Goal: Information Seeking & Learning: Learn about a topic

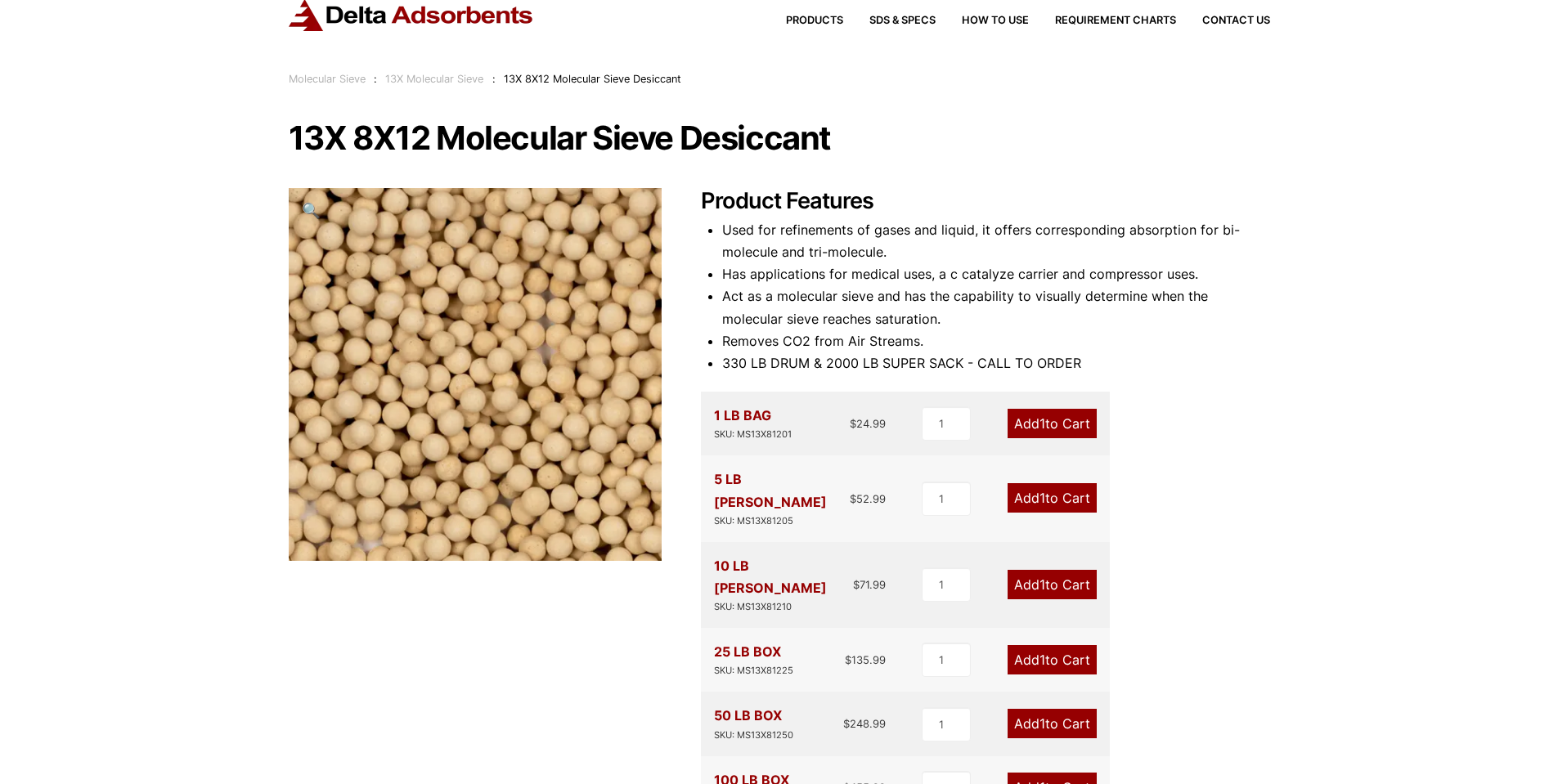
scroll to position [82, 0]
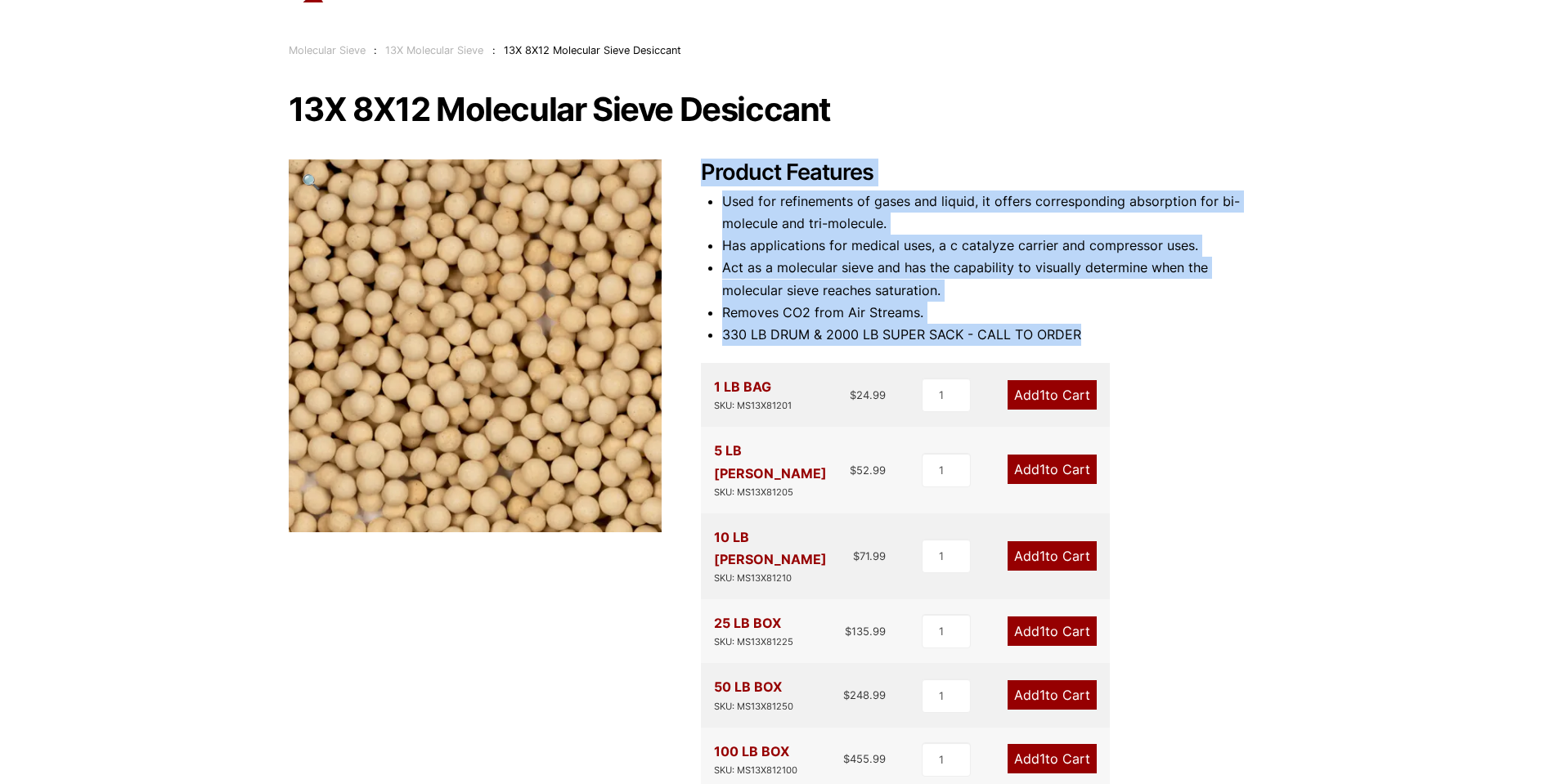
drag, startPoint x: 703, startPoint y: 165, endPoint x: 1148, endPoint y: 326, distance: 473.2
click at [1148, 326] on div "Product Features Used for refinements of gases and liquid, it offers correspond…" at bounding box center [985, 613] width 569 height 907
click at [1148, 326] on li "330 LB DRUM & 2000 LB SUPER SACK - CALL TO ORDER" at bounding box center [997, 335] width 548 height 22
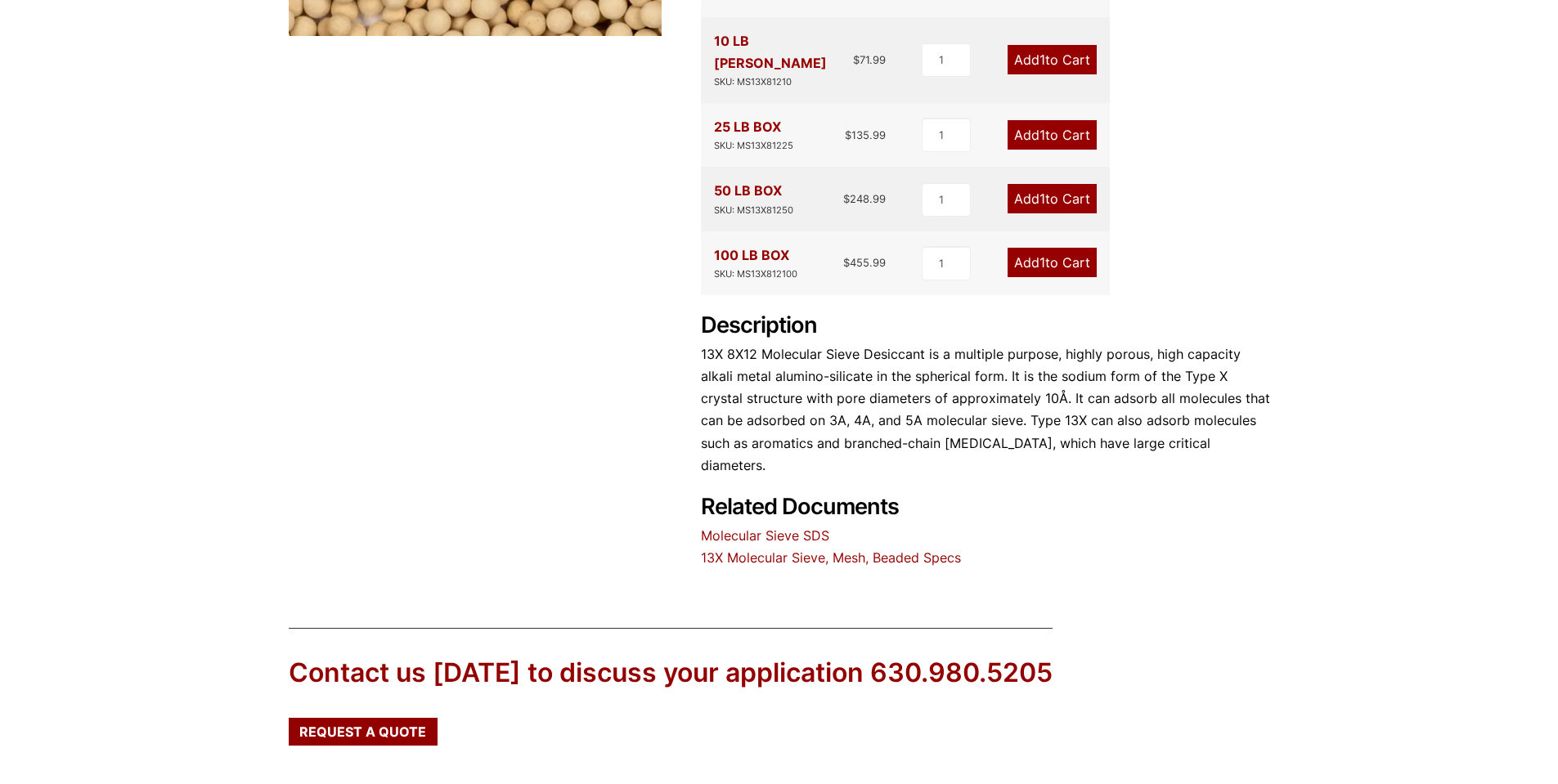
scroll to position [654, 0]
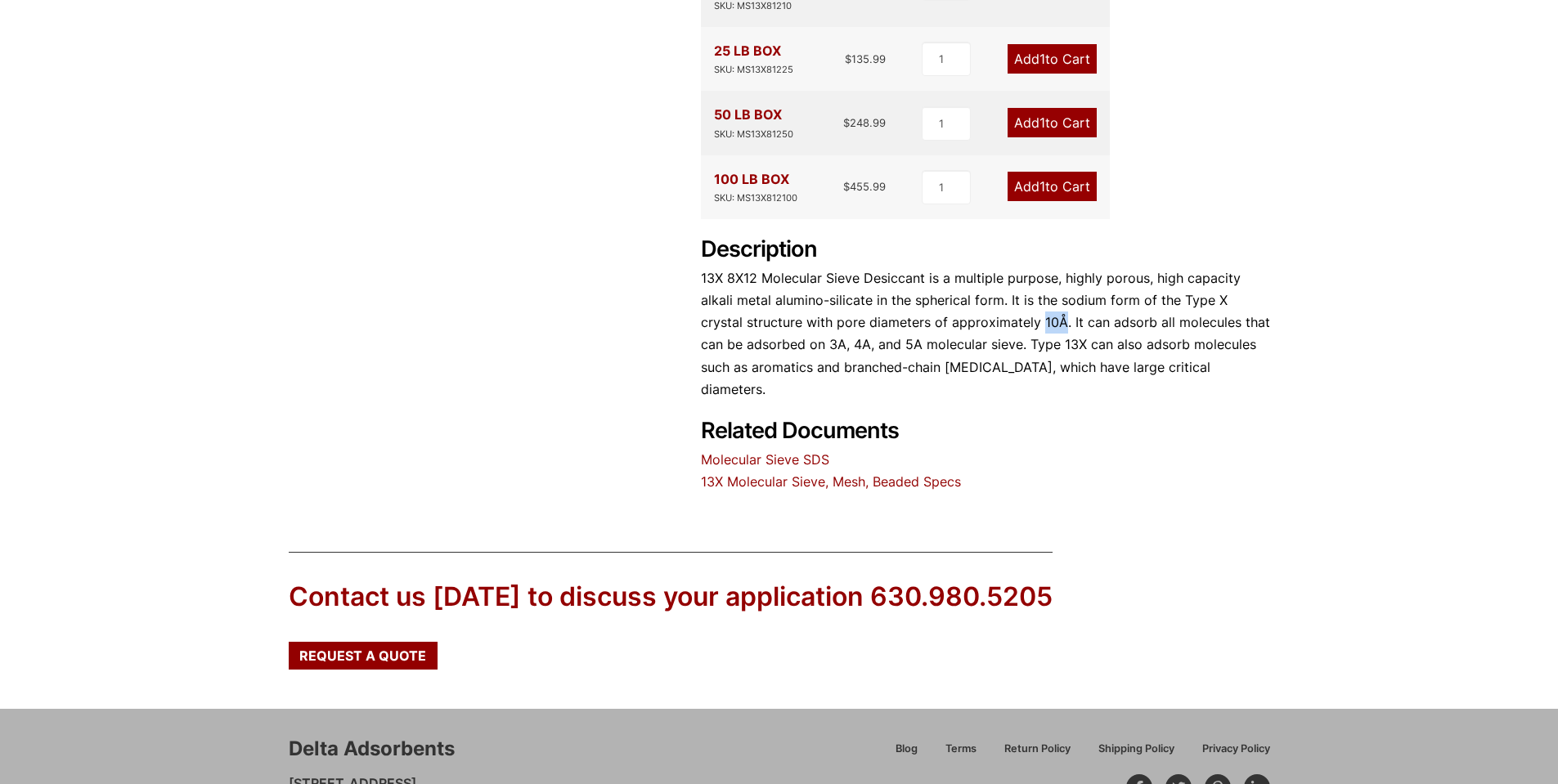
drag, startPoint x: 1001, startPoint y: 281, endPoint x: 1019, endPoint y: 282, distance: 18.0
click at [1019, 282] on p "13X 8X12 Molecular Sieve Desiccant is a multiple purpose, highly porous, high c…" at bounding box center [985, 334] width 569 height 133
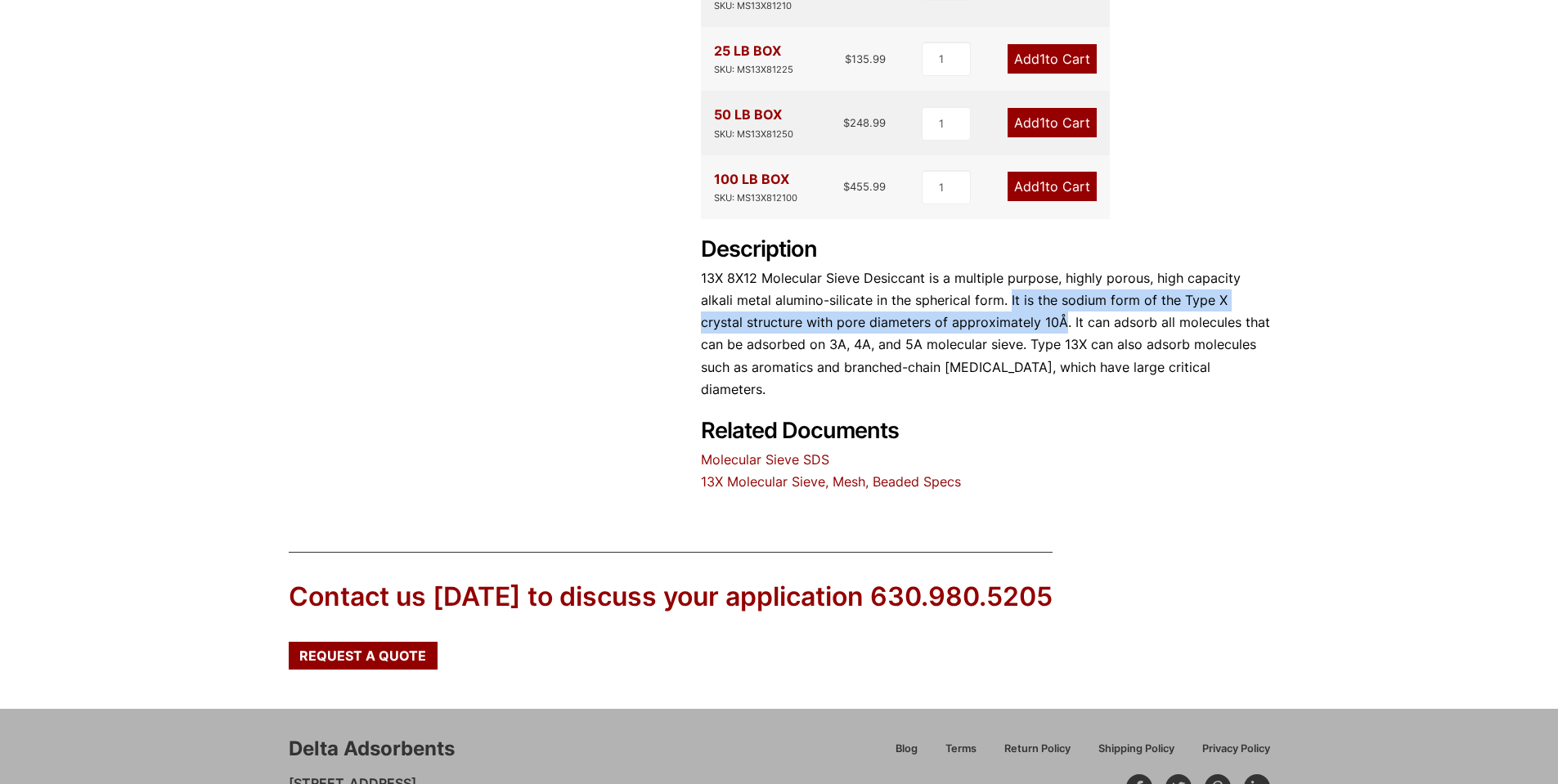
drag, startPoint x: 1009, startPoint y: 256, endPoint x: 1020, endPoint y: 279, distance: 25.5
click at [1020, 279] on p "13X 8X12 Molecular Sieve Desiccant is a multiple purpose, highly porous, high c…" at bounding box center [985, 334] width 569 height 133
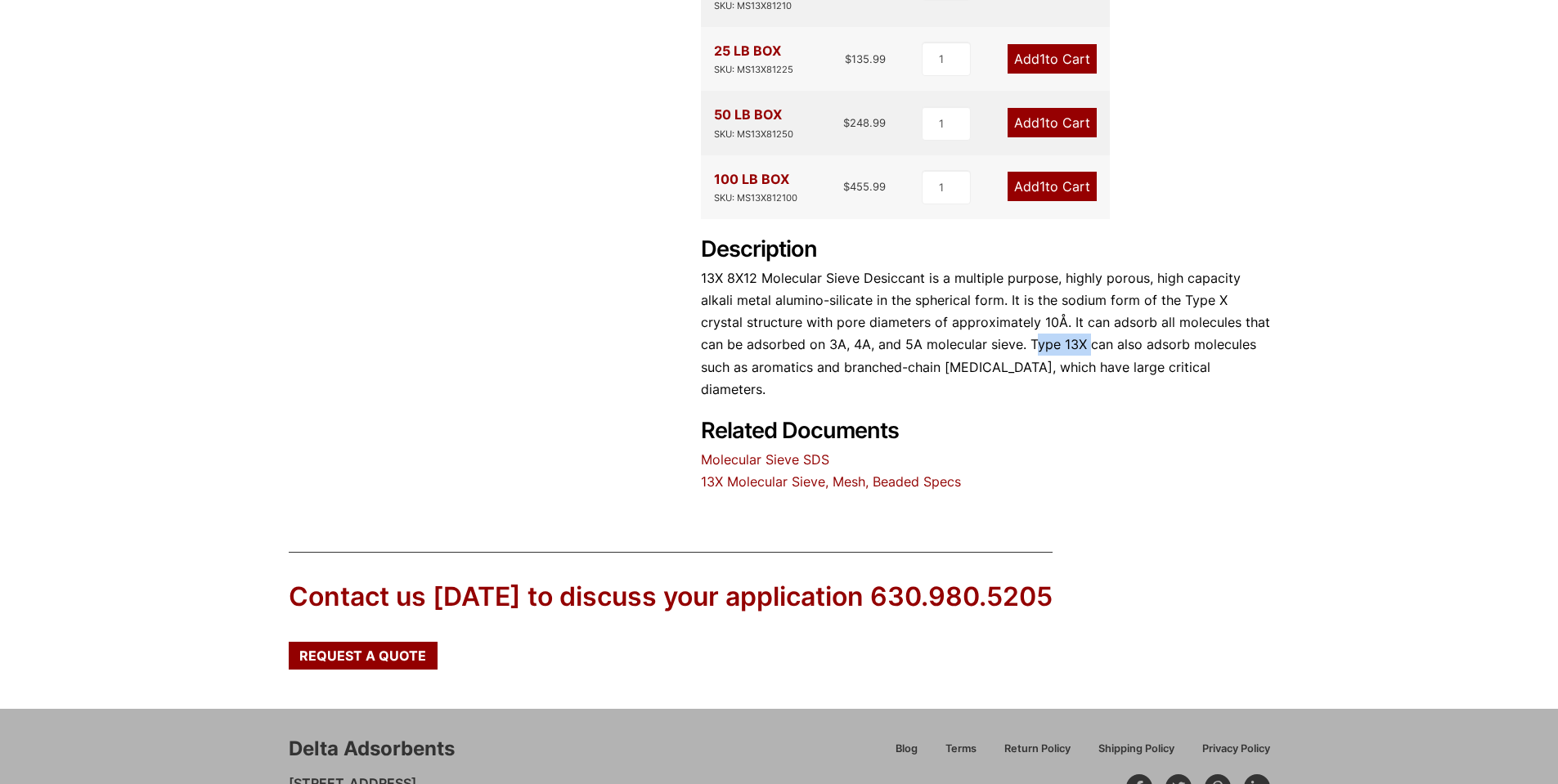
drag, startPoint x: 989, startPoint y: 299, endPoint x: 1042, endPoint y: 298, distance: 53.0
click at [1042, 298] on p "13X 8X12 Molecular Sieve Desiccant is a multiple purpose, highly porous, high c…" at bounding box center [985, 334] width 569 height 133
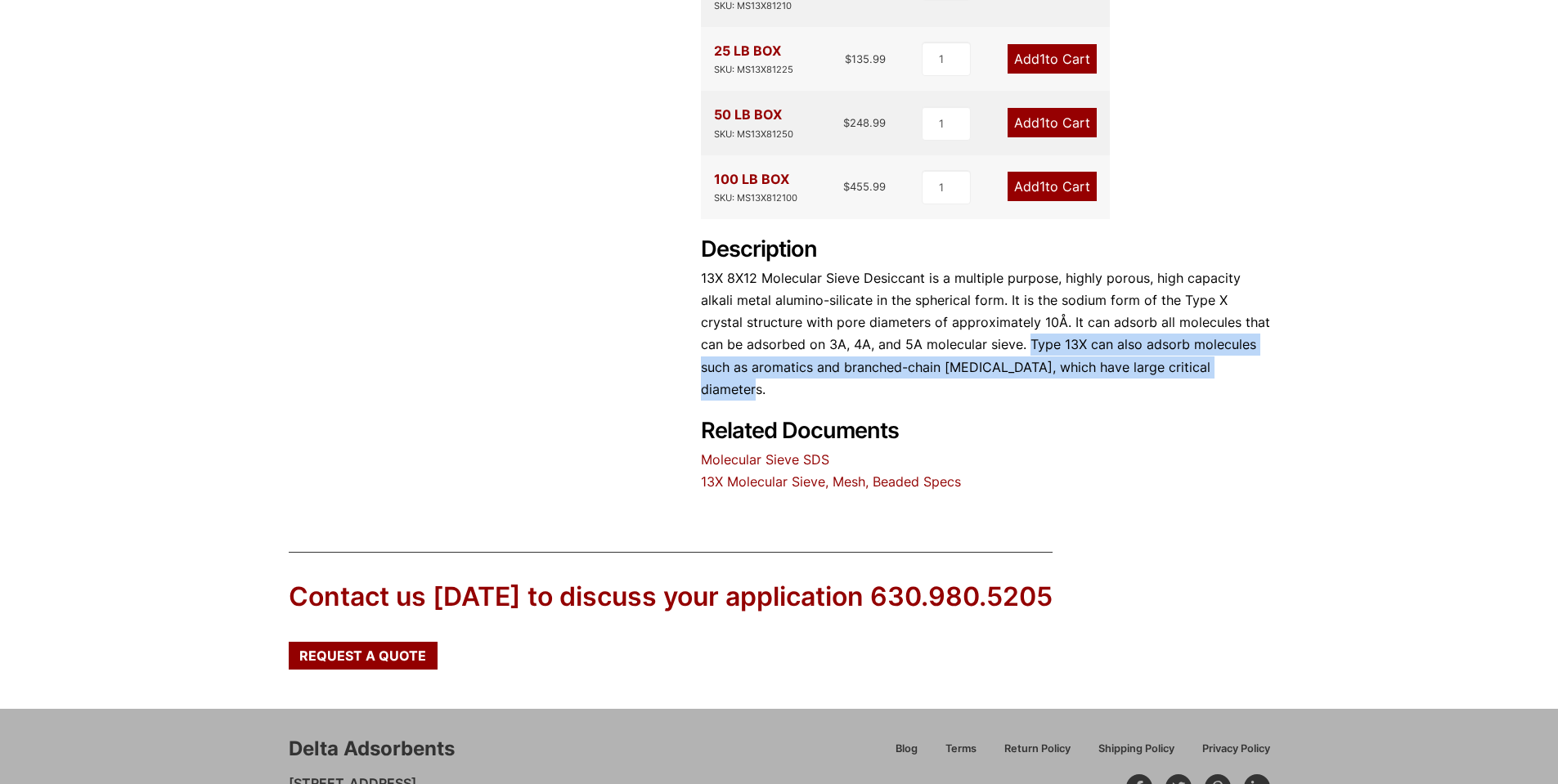
drag, startPoint x: 982, startPoint y: 299, endPoint x: 1220, endPoint y: 334, distance: 240.6
click at [1220, 334] on p "13X 8X12 Molecular Sieve Desiccant is a multiple purpose, highly porous, high c…" at bounding box center [985, 334] width 569 height 133
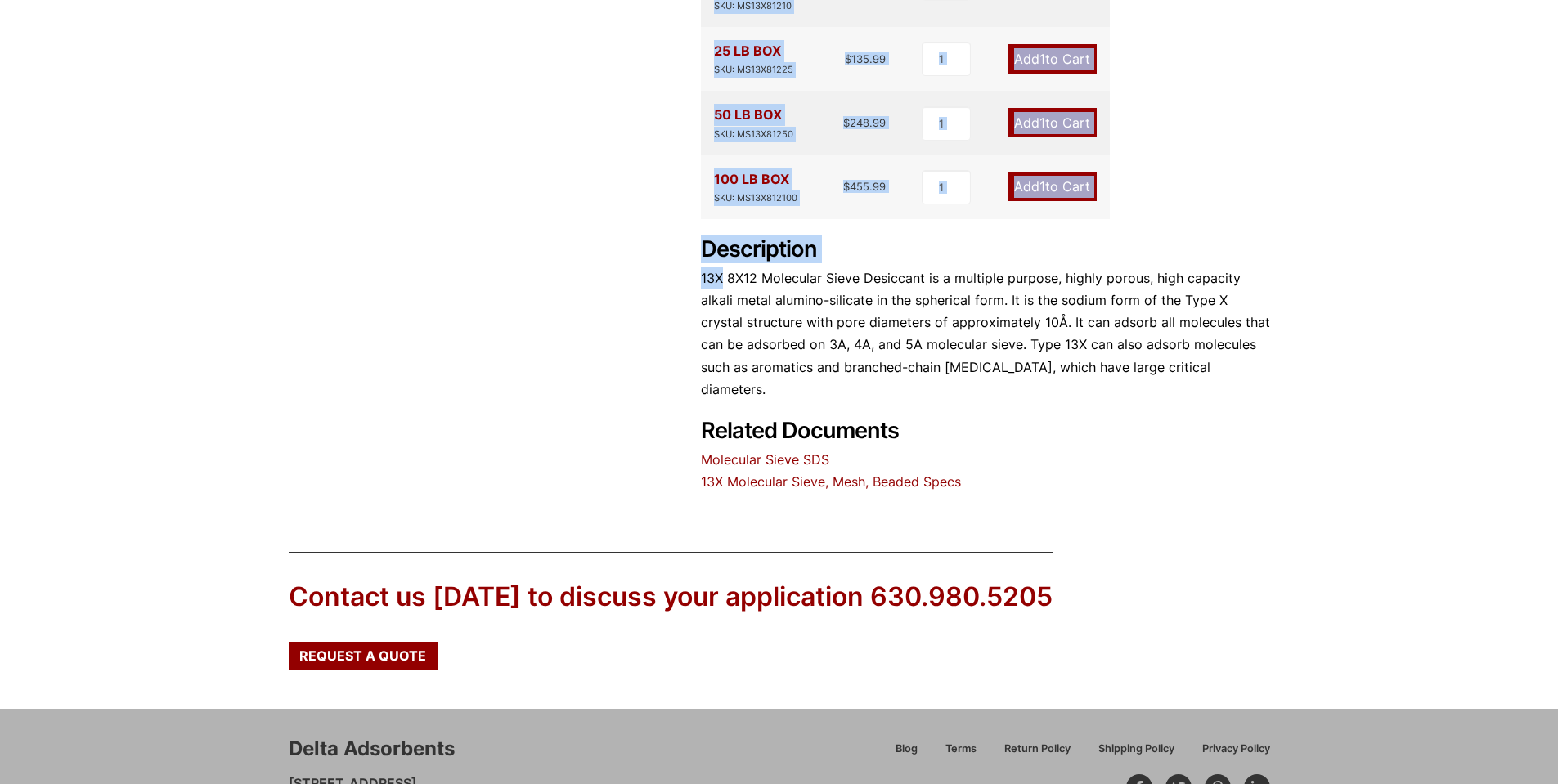
drag, startPoint x: 698, startPoint y: 233, endPoint x: 721, endPoint y: 241, distance: 24.4
click at [721, 241] on div "13X 8X12 Molecular Sieve Desiccant 🔍 Product Features Used for refinements of g…" at bounding box center [779, 7] width 982 height 974
click at [721, 268] on p "13X 8X12 Molecular Sieve Desiccant is a multiple purpose, highly porous, high c…" at bounding box center [985, 334] width 569 height 133
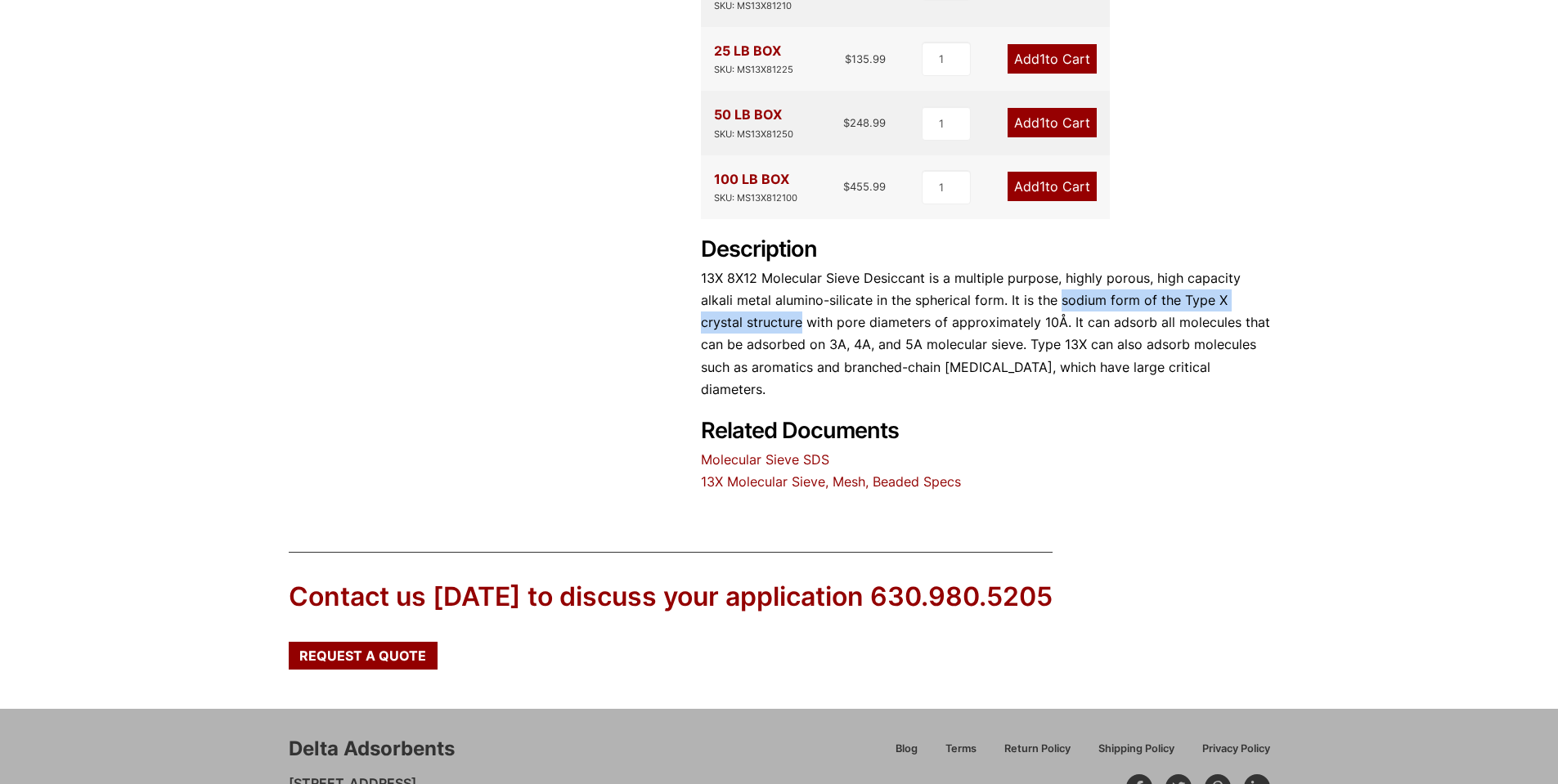
drag, startPoint x: 1057, startPoint y: 256, endPoint x: 757, endPoint y: 271, distance: 300.4
click at [757, 271] on p "13X 8X12 Molecular Sieve Desiccant is a multiple purpose, highly porous, high c…" at bounding box center [985, 334] width 569 height 133
click at [773, 280] on p "13X 8X12 Molecular Sieve Desiccant is a multiple purpose, highly porous, high c…" at bounding box center [985, 334] width 569 height 133
drag, startPoint x: 1009, startPoint y: 258, endPoint x: 756, endPoint y: 282, distance: 254.1
click at [756, 282] on p "13X 8X12 Molecular Sieve Desiccant is a multiple purpose, highly porous, high c…" at bounding box center [985, 334] width 569 height 133
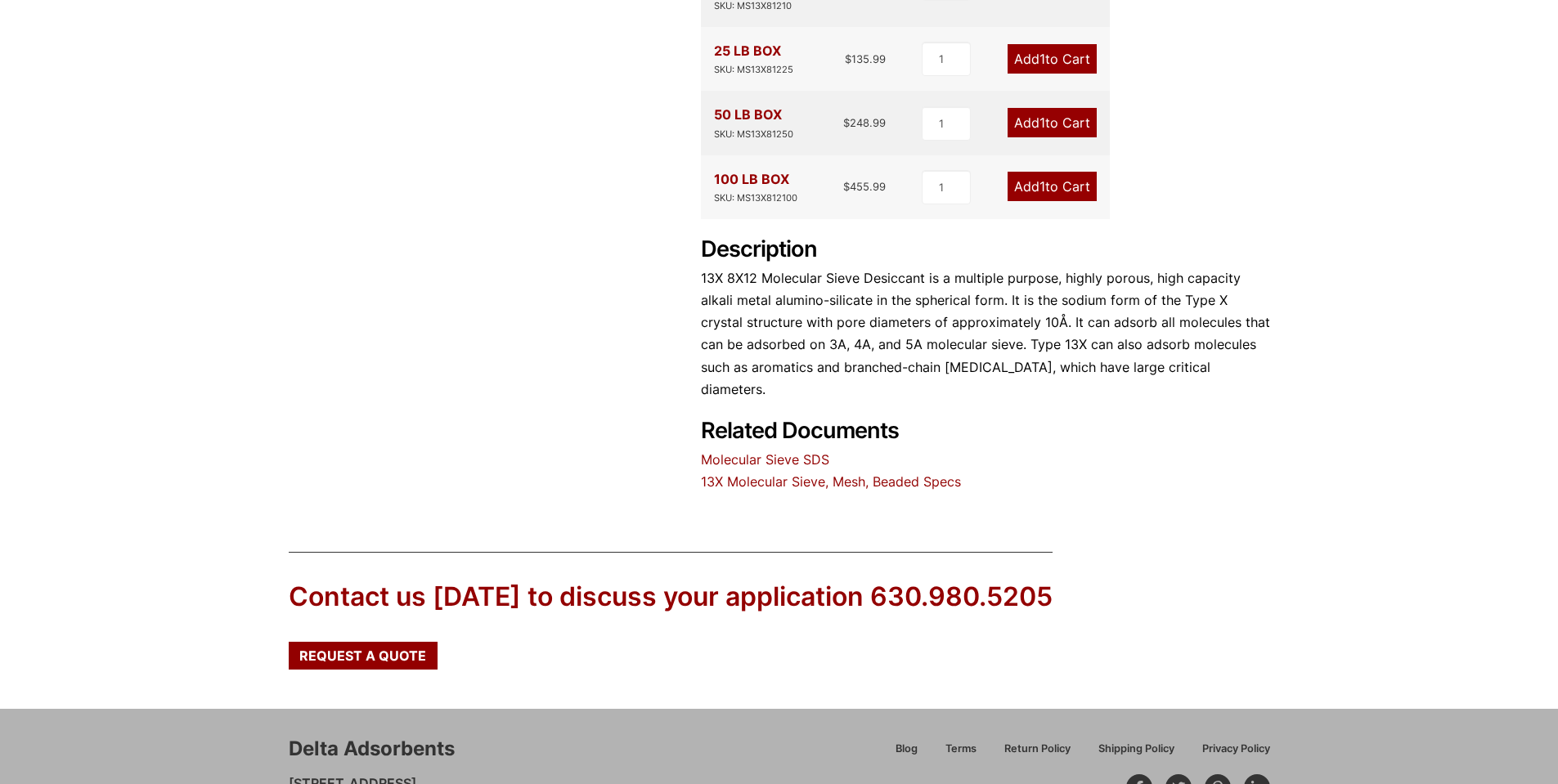
click at [1259, 331] on p "13X 8X12 Molecular Sieve Desiccant is a multiple purpose, highly porous, high c…" at bounding box center [985, 334] width 569 height 133
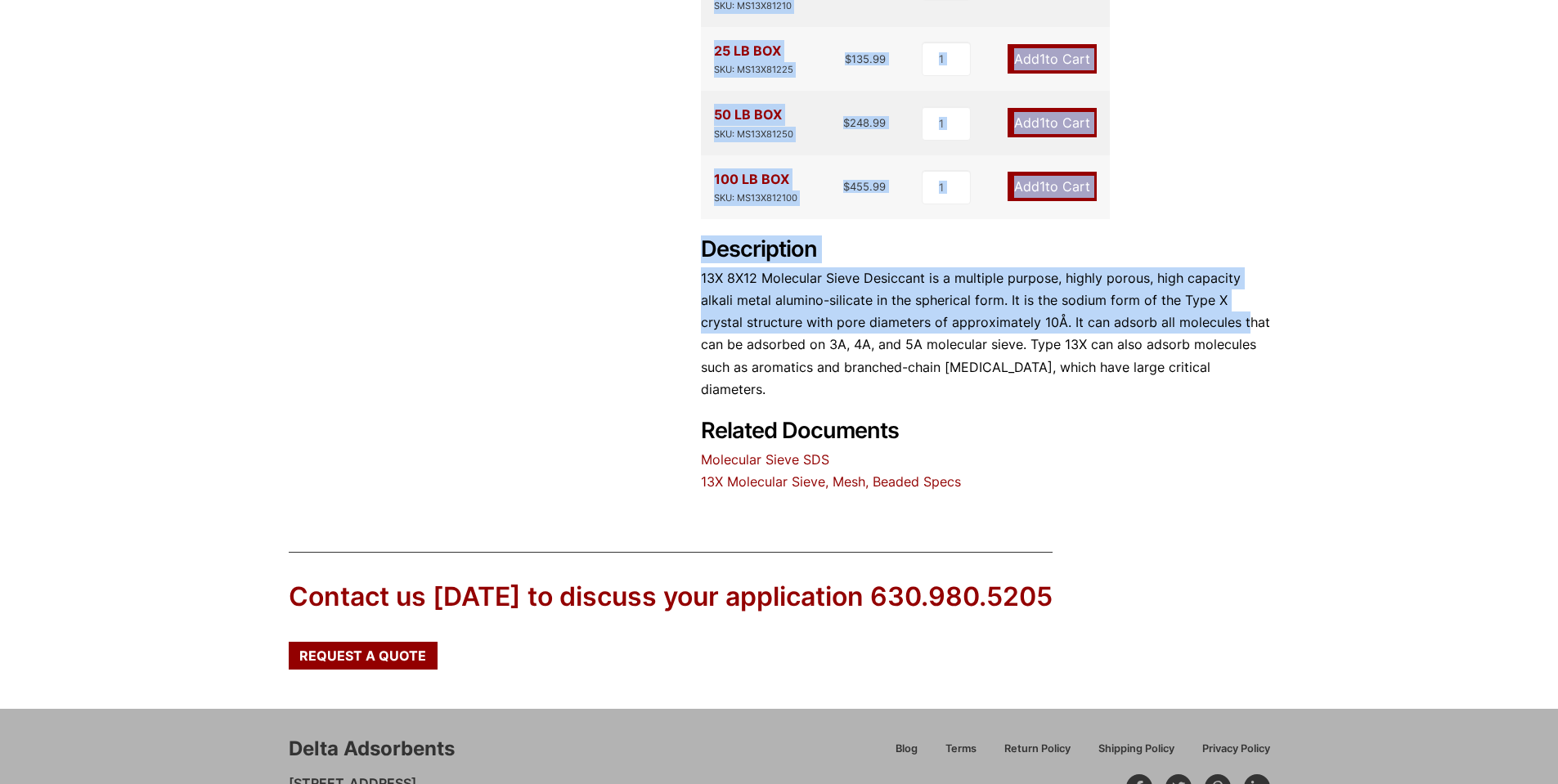
drag, startPoint x: 680, startPoint y: 203, endPoint x: 1206, endPoint y: 284, distance: 532.2
click at [1205, 283] on div "13X 8X12 Molecular Sieve Desiccant 🔍 Product Features Used for refinements of g…" at bounding box center [779, 7] width 982 height 974
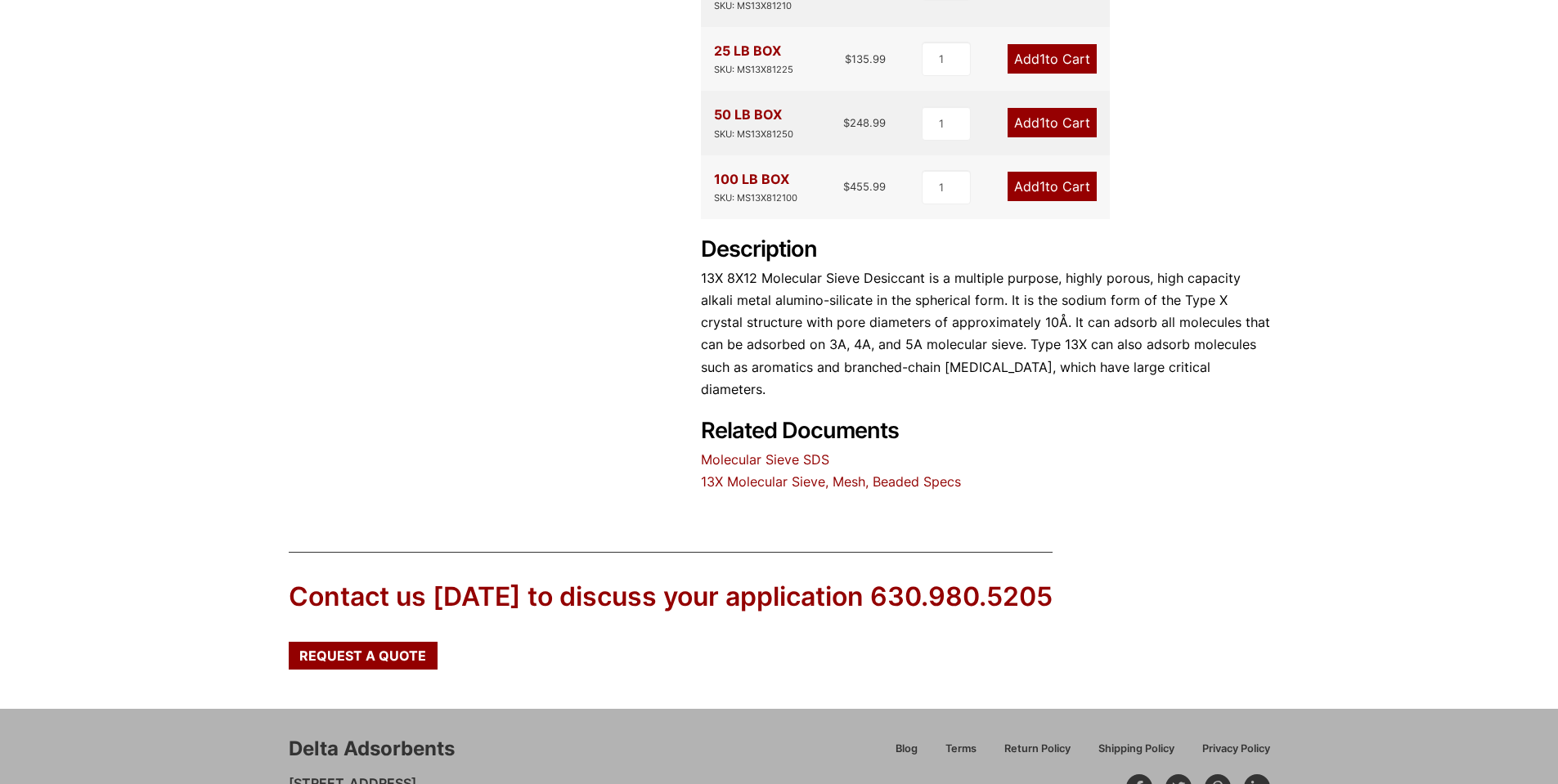
click at [1216, 289] on p "13X 8X12 Molecular Sieve Desiccant is a multiple purpose, highly porous, high c…" at bounding box center [985, 334] width 569 height 133
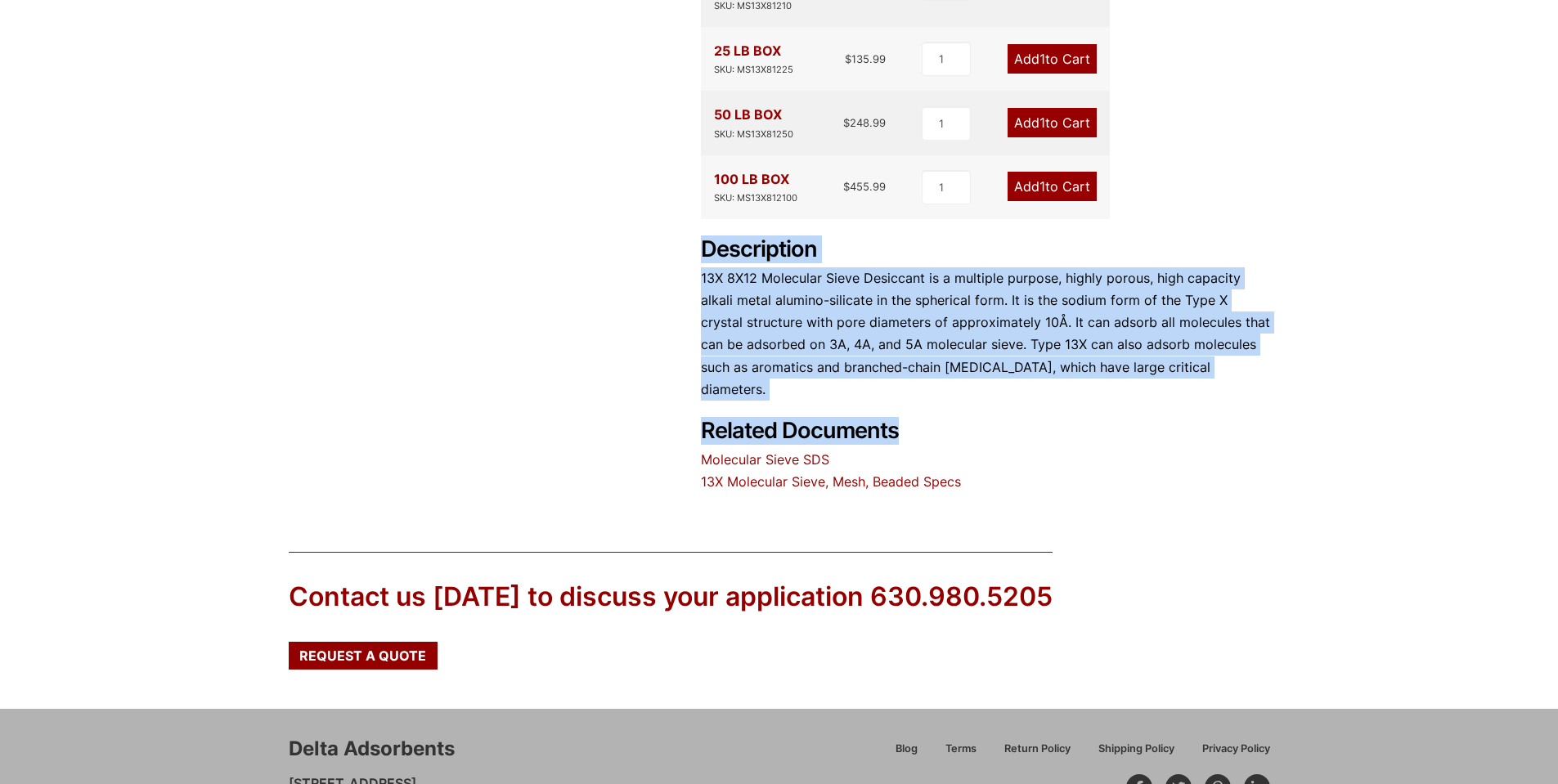
drag, startPoint x: 705, startPoint y: 210, endPoint x: 1252, endPoint y: 354, distance: 565.6
click at [1252, 354] on div "Product Features Used for refinements of gases and liquid, it offers correspond…" at bounding box center [985, 40] width 569 height 907
click at [1252, 354] on h2 "Related Documents" at bounding box center [985, 340] width 569 height 208
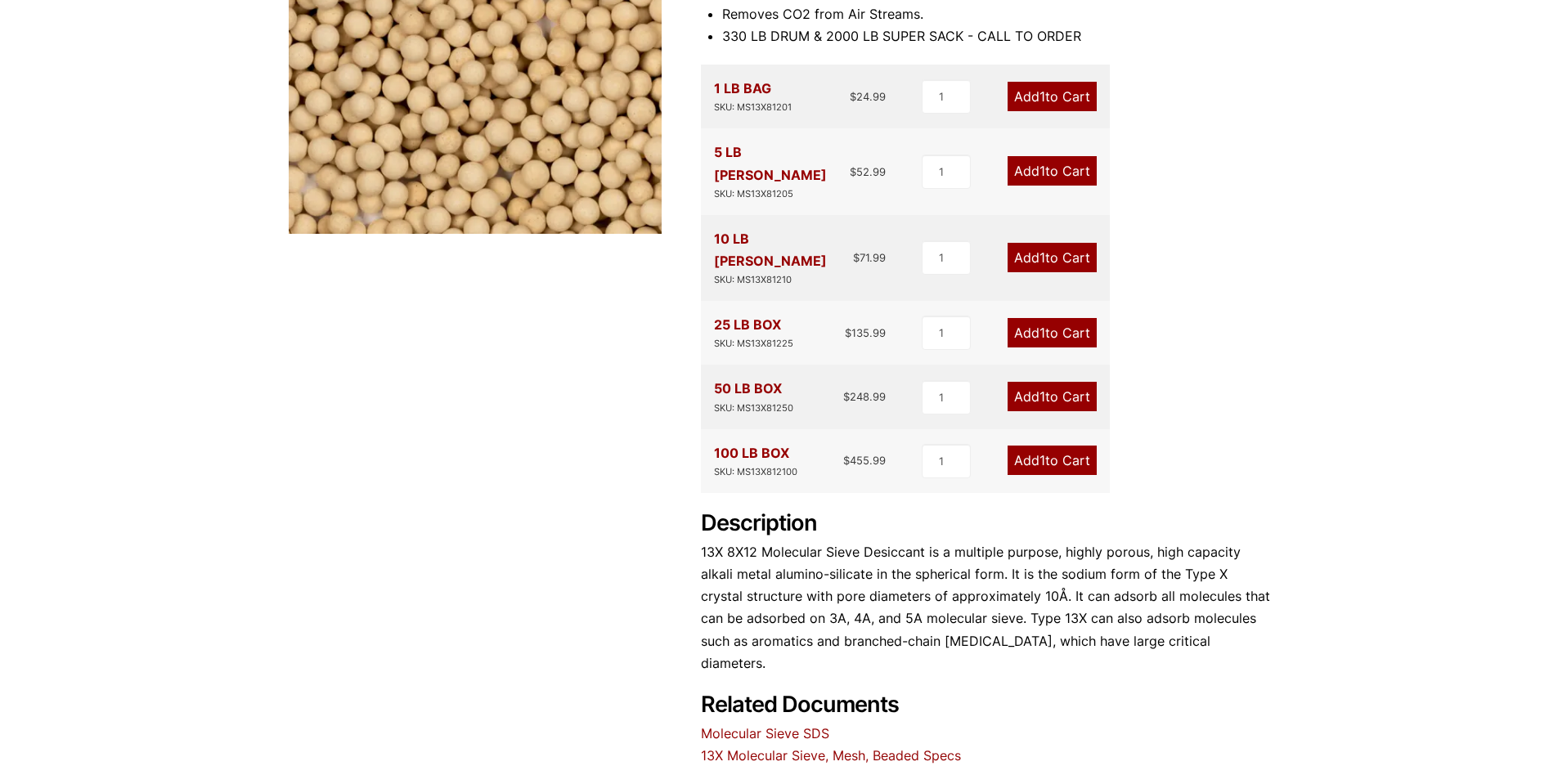
scroll to position [409, 0]
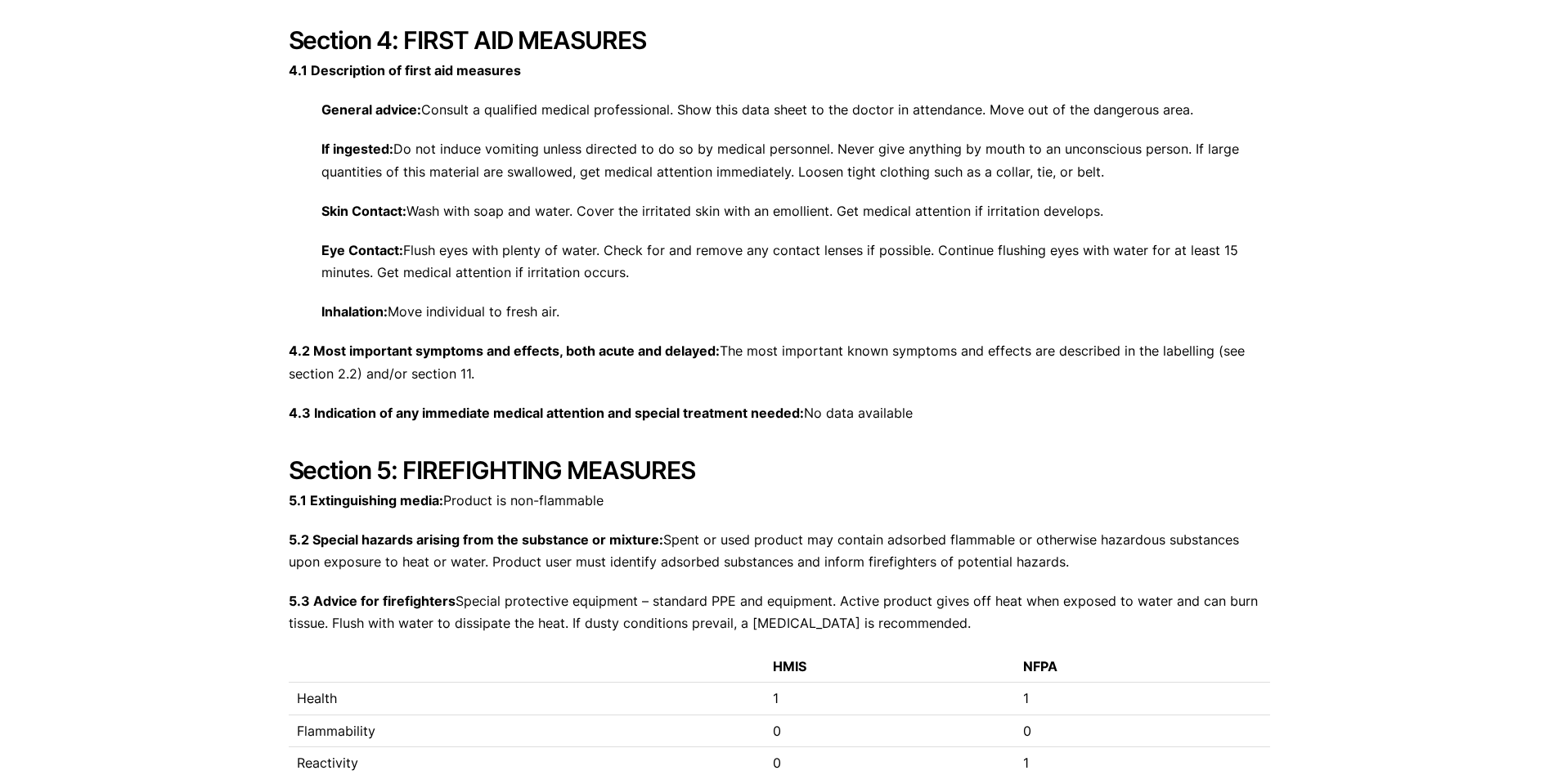
scroll to position [3361, 0]
